Goal: Task Accomplishment & Management: Use online tool/utility

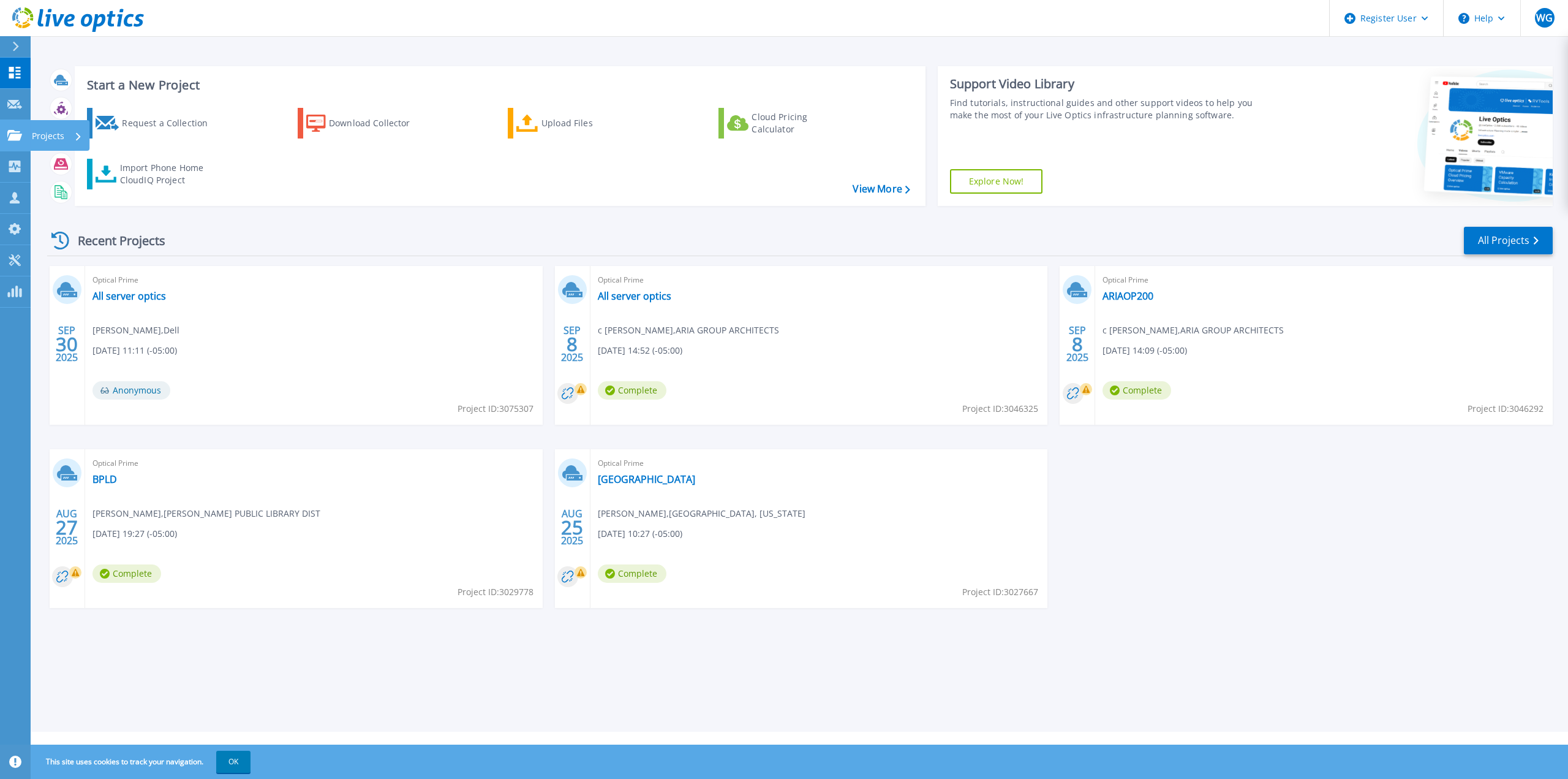
click at [58, 133] on p "Projects" at bounding box center [48, 136] width 33 height 32
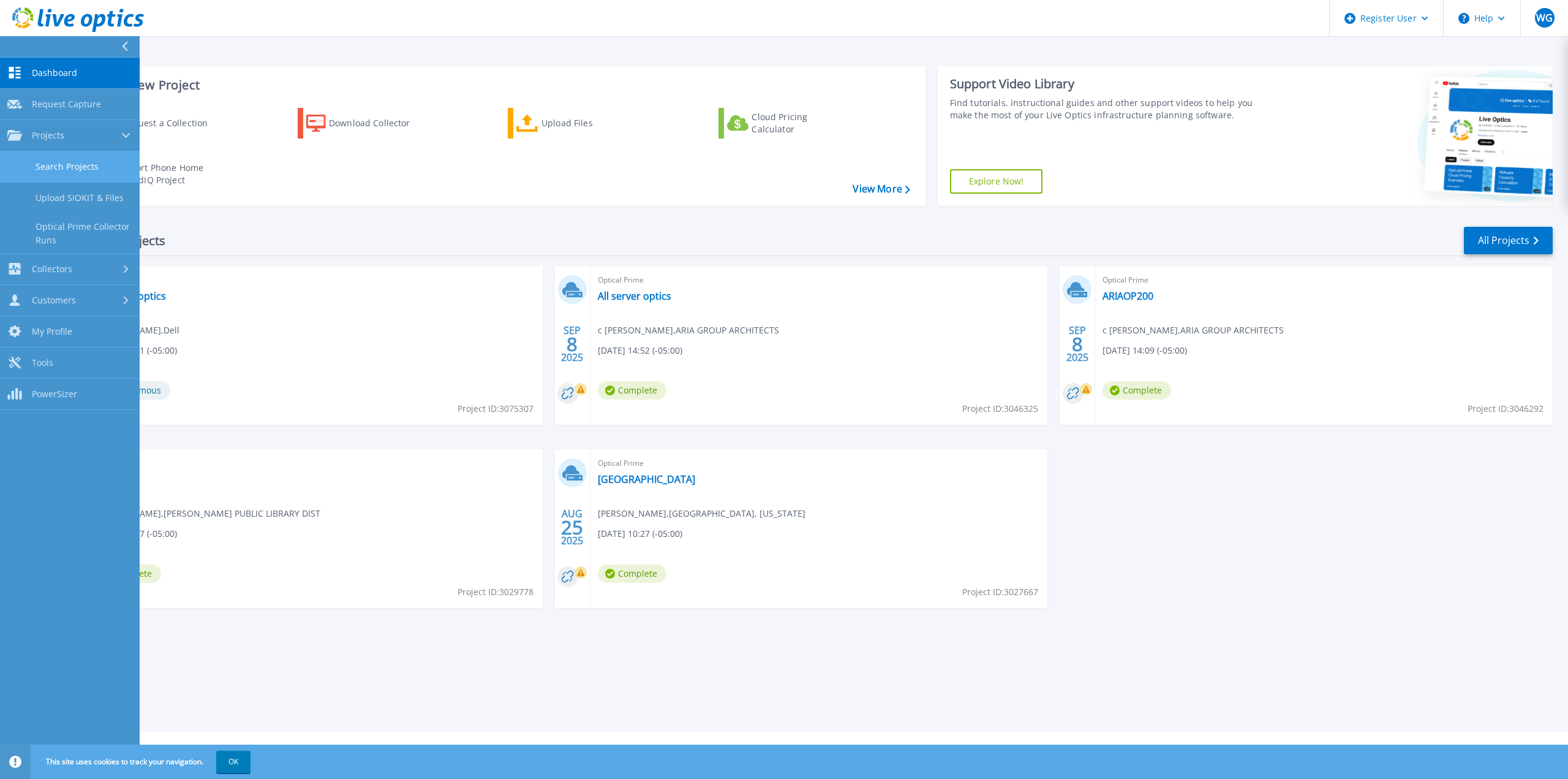
click at [81, 167] on link "Search Projects" at bounding box center [69, 167] width 140 height 31
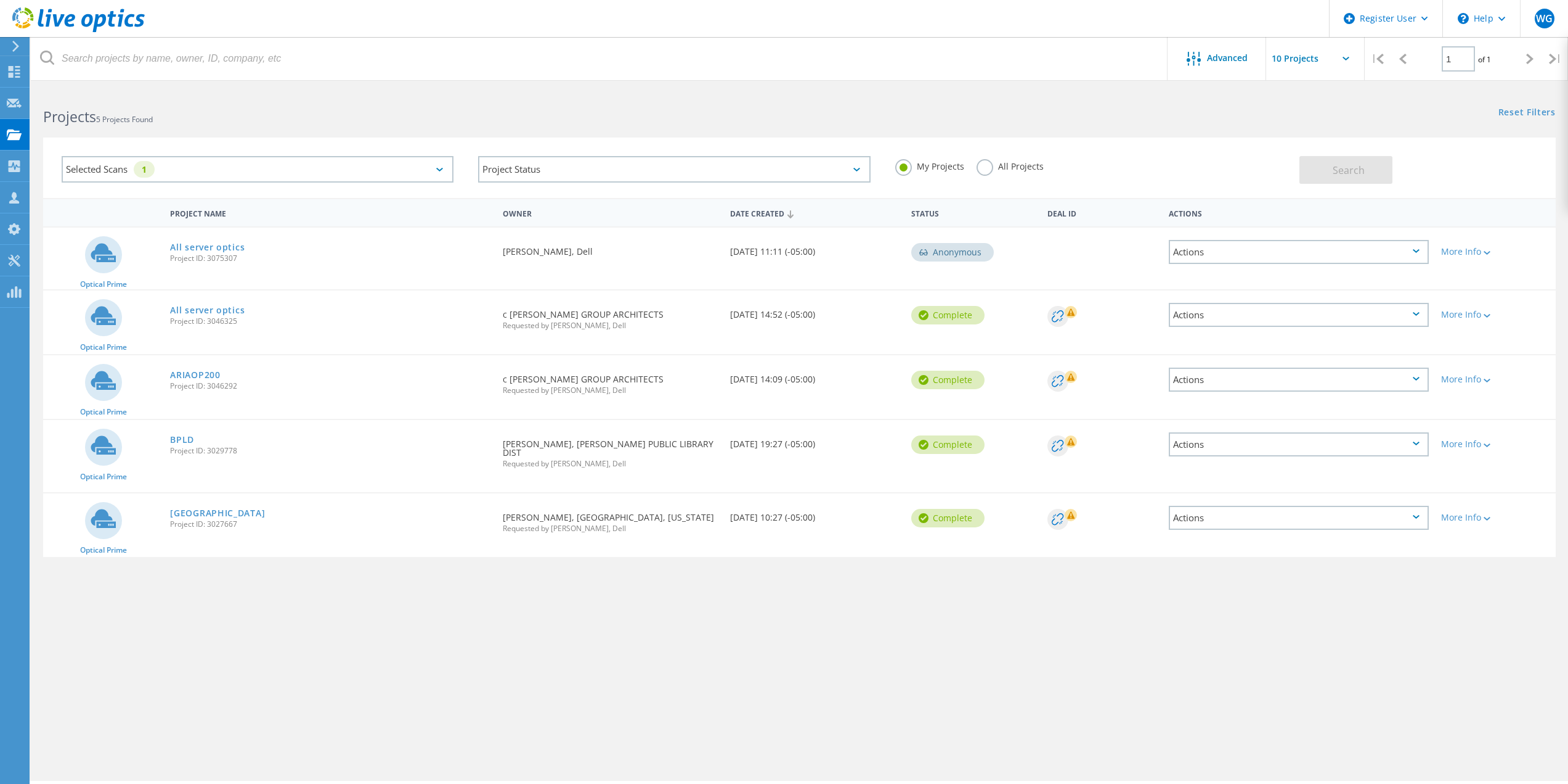
click at [215, 168] on div "Selected Scans 1" at bounding box center [257, 169] width 392 height 27
click at [324, 170] on div "Selected Scans 1" at bounding box center [257, 169] width 392 height 27
click at [590, 172] on div "Project Status" at bounding box center [673, 169] width 392 height 27
click at [530, 195] on label "In Progress" at bounding box center [673, 199] width 377 height 15
click at [0, 0] on input "In Progress" at bounding box center [0, 0] width 0 height 0
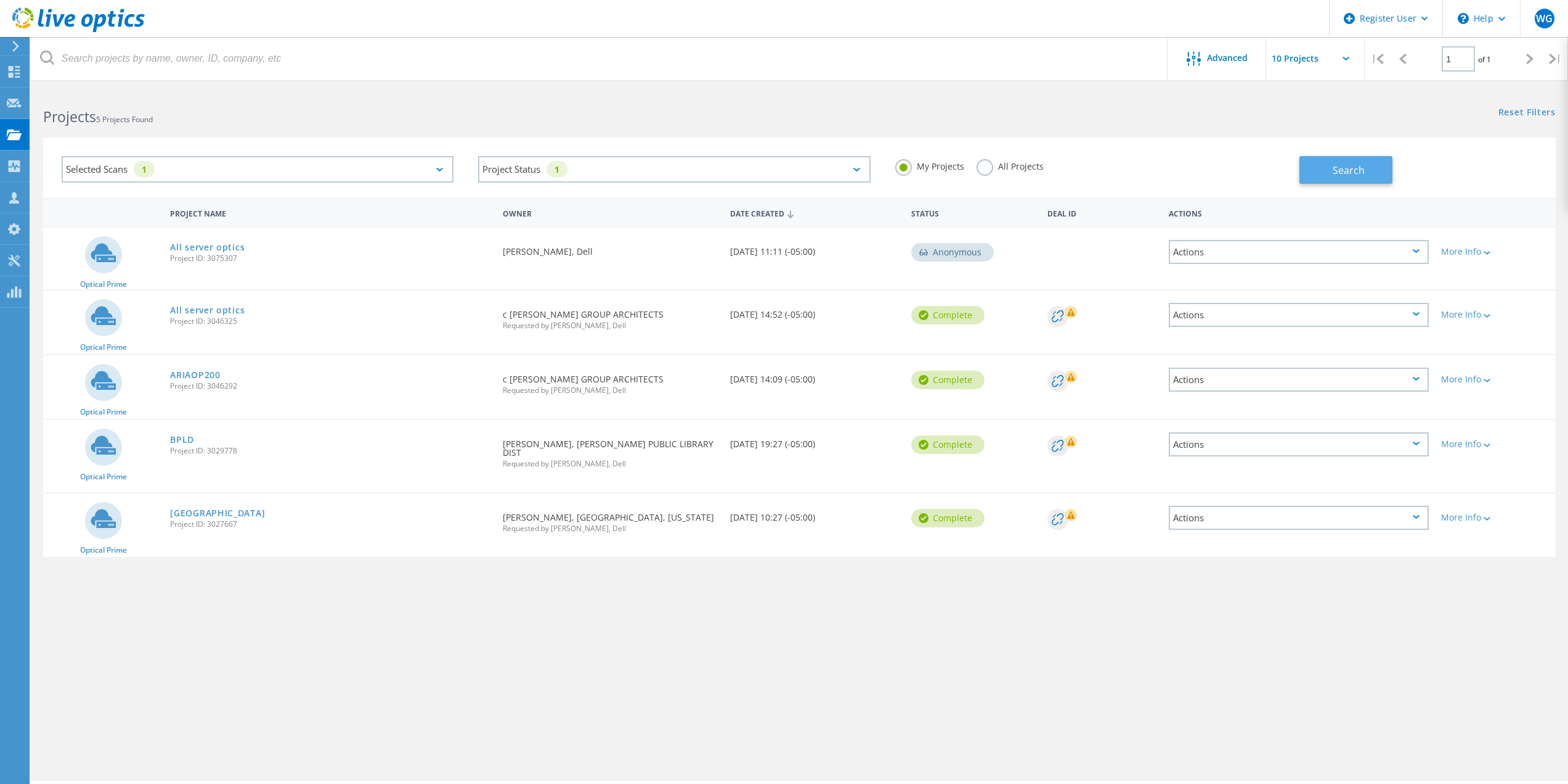
click at [1358, 166] on span "Search" at bounding box center [1349, 170] width 32 height 14
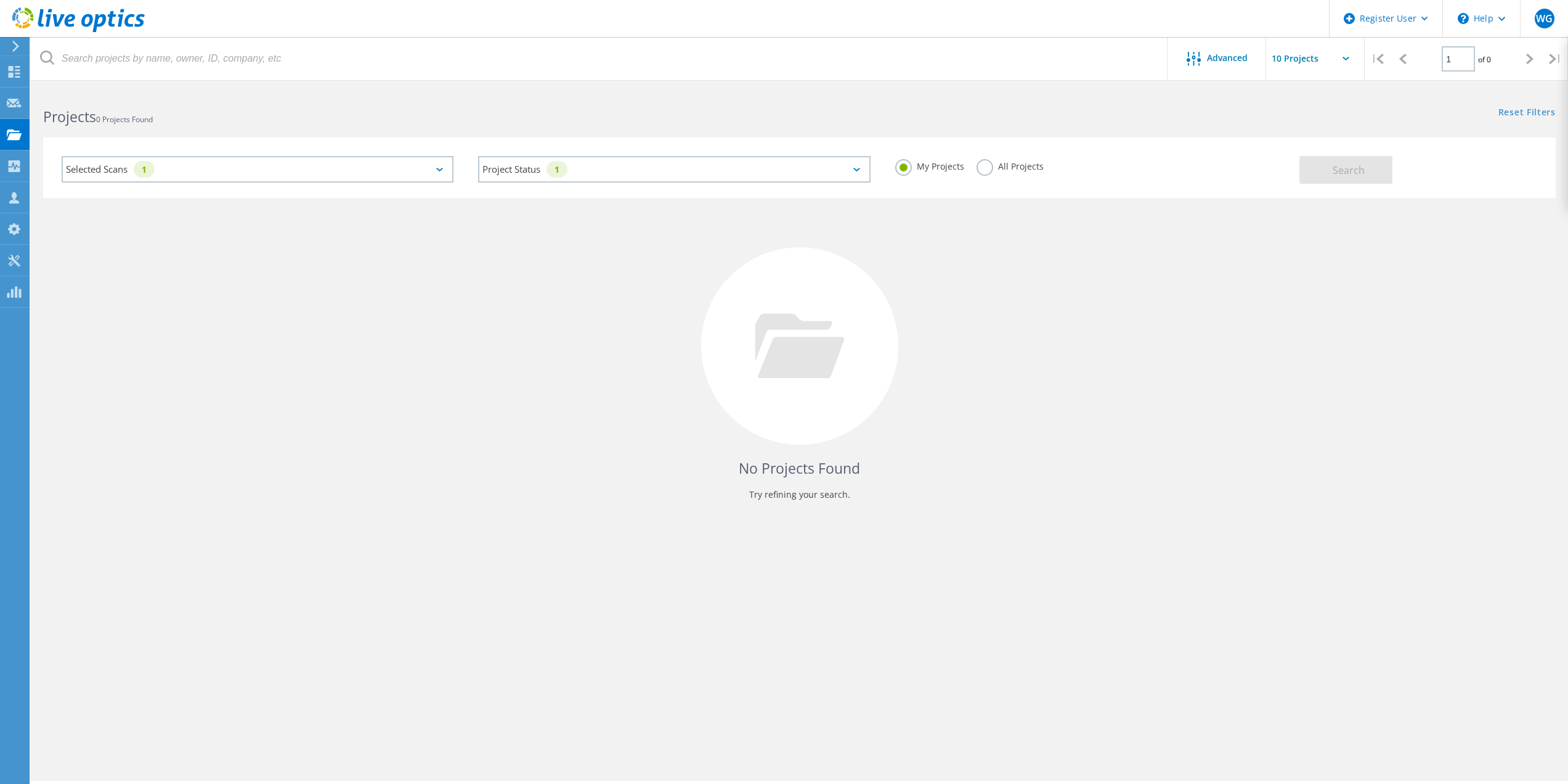
click at [568, 154] on div "Project Status 1 In Progress Complete Published Anonymous Archived Error" at bounding box center [674, 169] width 417 height 51
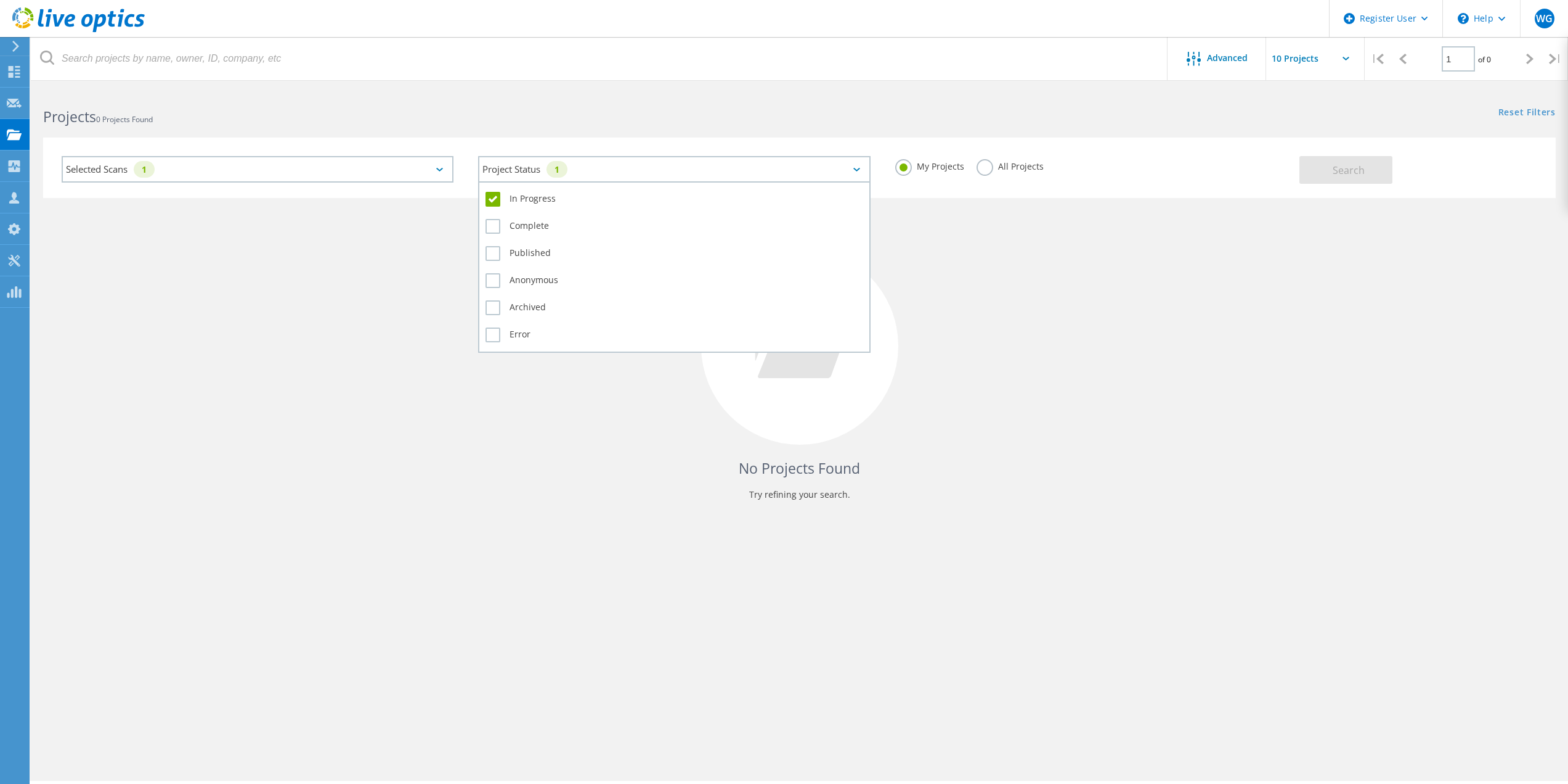
click at [572, 159] on div "Project Status 1" at bounding box center [673, 169] width 392 height 27
click at [479, 196] on div "In Progress Complete Published Anonymous Archived Error" at bounding box center [673, 266] width 392 height 172
click at [500, 200] on label "In Progress" at bounding box center [673, 199] width 377 height 15
click at [0, 0] on input "In Progress" at bounding box center [0, 0] width 0 height 0
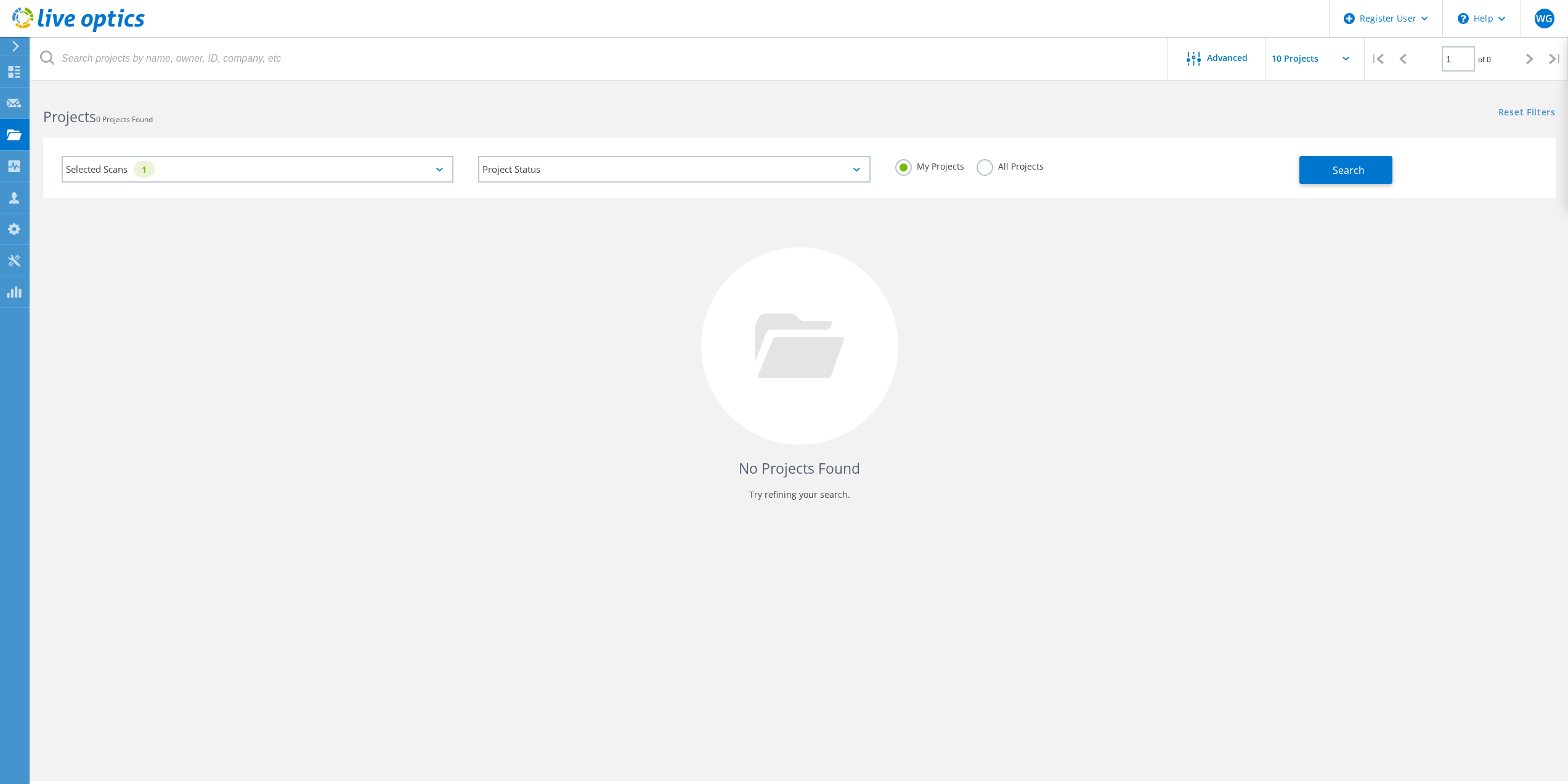
click at [1357, 263] on div "No Projects Found Try refining your search." at bounding box center [799, 357] width 1513 height 319
click at [339, 172] on div "Selected Scans 1" at bounding box center [257, 169] width 392 height 27
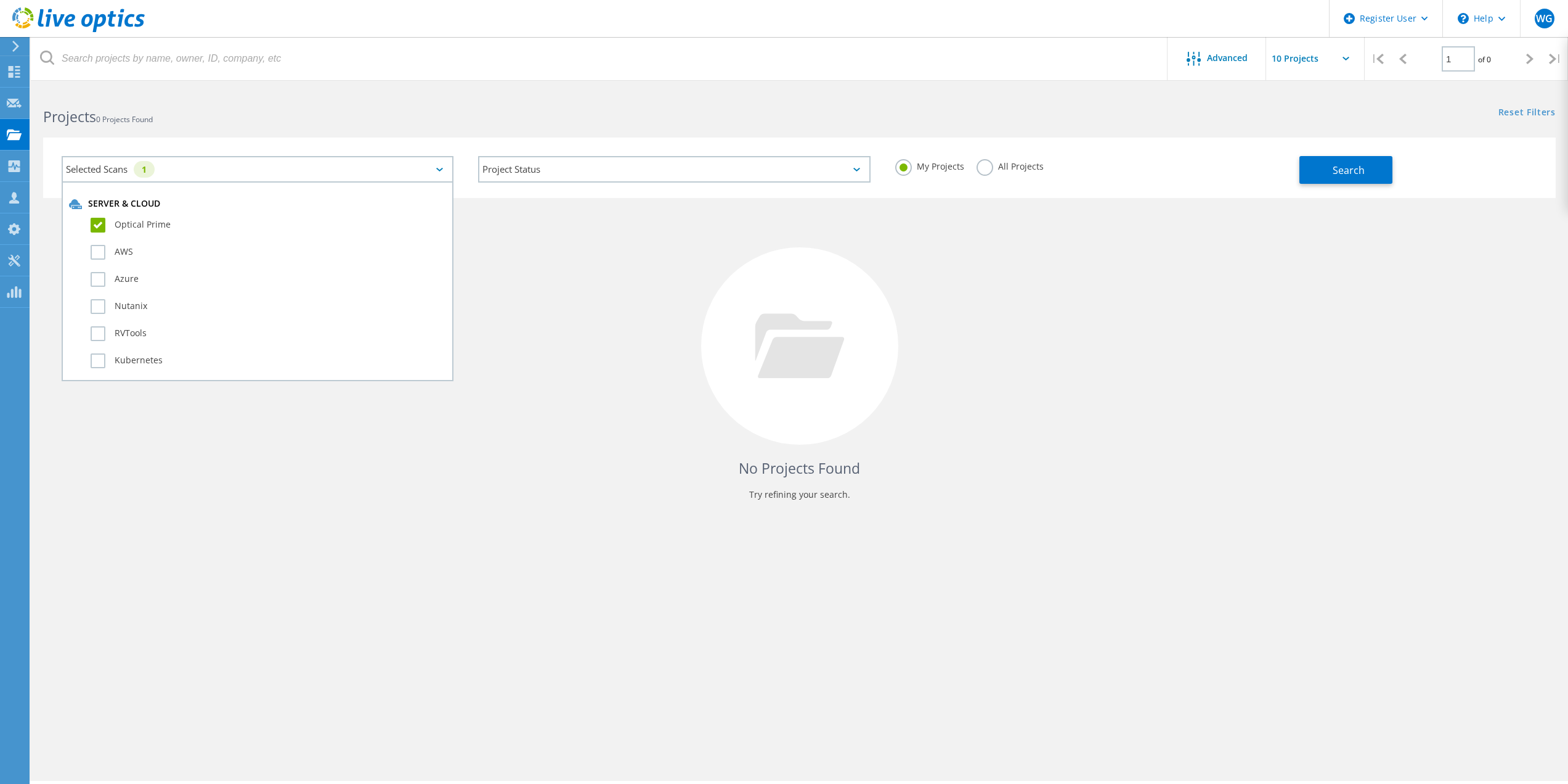
click at [651, 319] on div "No Projects Found Try refining your search." at bounding box center [799, 357] width 1513 height 319
